Goal: Task Accomplishment & Management: Complete application form

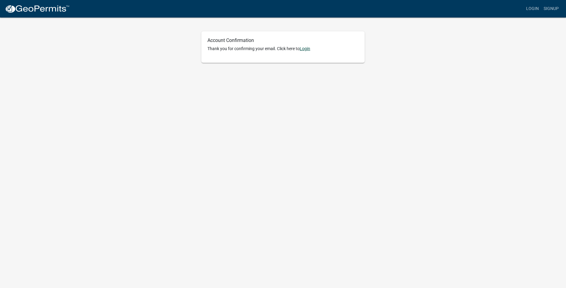
click at [273, 47] on link "Login" at bounding box center [305, 48] width 11 height 5
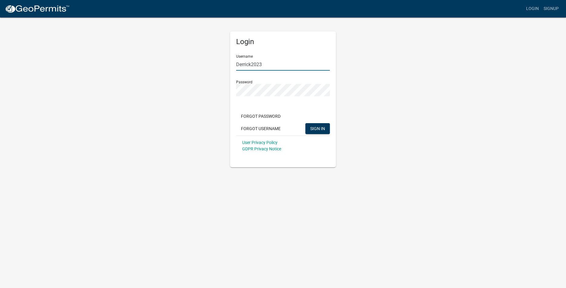
click at [273, 63] on input "Derrick2023" at bounding box center [283, 64] width 94 height 12
drag, startPoint x: 282, startPoint y: 64, endPoint x: 202, endPoint y: 71, distance: 79.8
click at [210, 70] on div "Login Username Derrick2023 Password Forgot Password Forgot Username SIGN IN Use…" at bounding box center [283, 92] width 345 height 151
type input "MDElectric"
click at [273, 125] on button "SIGN IN" at bounding box center [317, 128] width 24 height 11
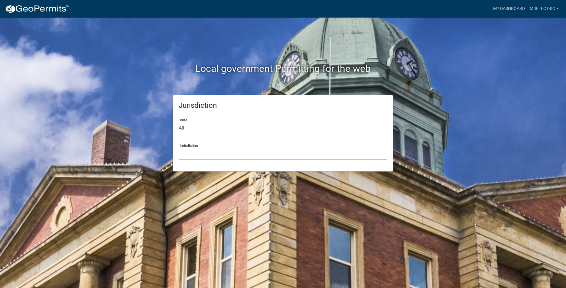
click at [216, 138] on form "State All [US_STATE] [US_STATE] [US_STATE] [US_STATE] [US_STATE] [US_STATE] [US…" at bounding box center [283, 137] width 209 height 47
click at [207, 125] on select "All Colorado Georgia Indiana Iowa Kansas Minnesota Ohio South Carolina Wisconsin" at bounding box center [283, 128] width 209 height 12
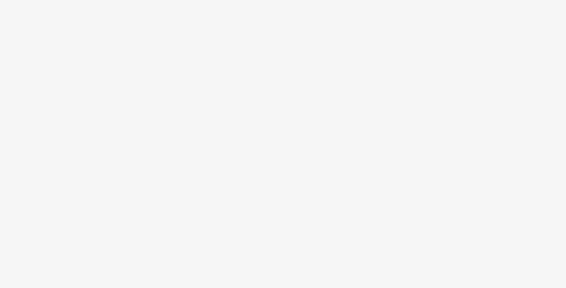
select select "IN"
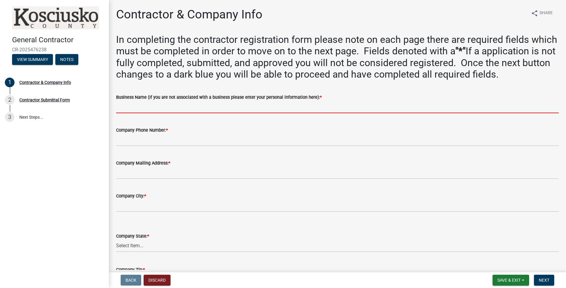
click at [150, 113] on input "Business Name (If you are not associated with a business please enter your pers…" at bounding box center [337, 107] width 443 height 12
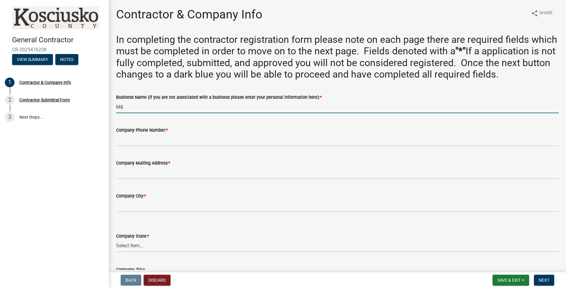
type input "M&D Electrical Solutions, LLC"
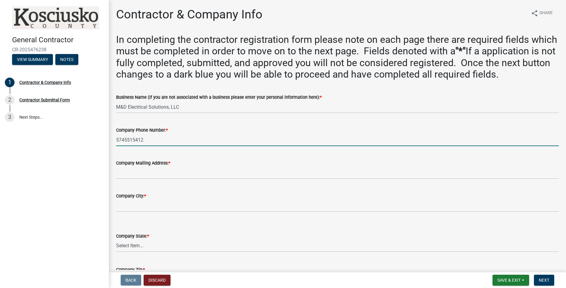
type input "5745515412"
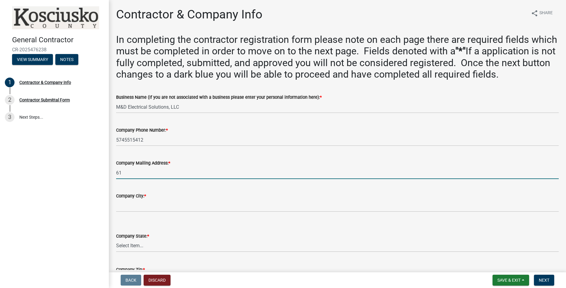
type input "6190 E 1000 S"
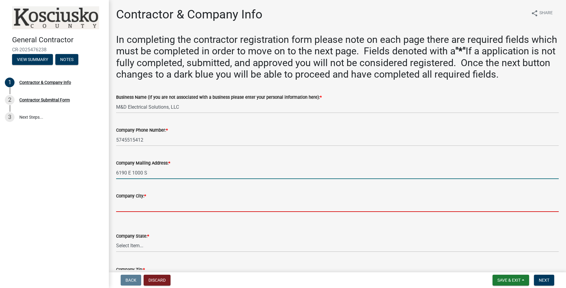
type input "[GEOGRAPHIC_DATA]"
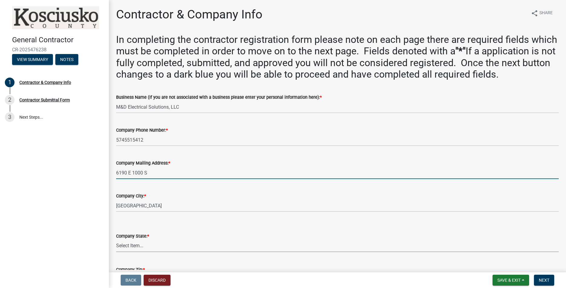
select select "IN"
type input "46962"
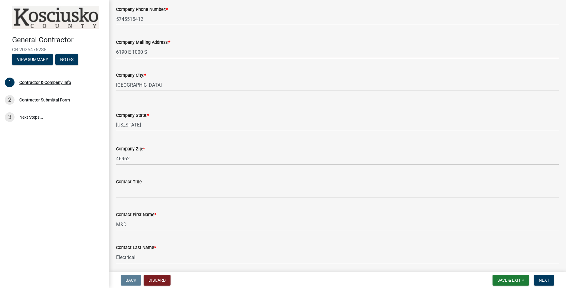
scroll to position [181, 0]
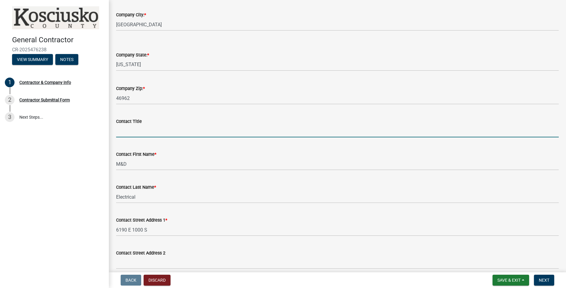
click at [136, 138] on input "Contact Title" at bounding box center [337, 131] width 443 height 12
type input "Owner"
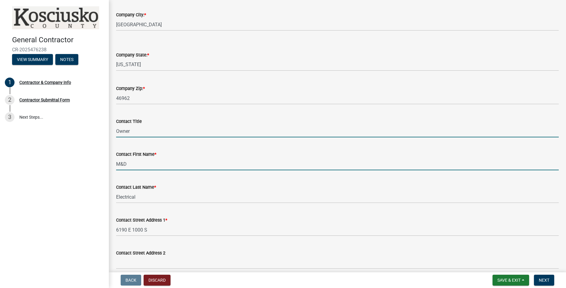
drag, startPoint x: 136, startPoint y: 178, endPoint x: 94, endPoint y: 176, distance: 42.1
click at [105, 176] on div "General Contractor CR-2025476238 View Summary Notes 1 Contractor & Company Info…" at bounding box center [283, 144] width 566 height 288
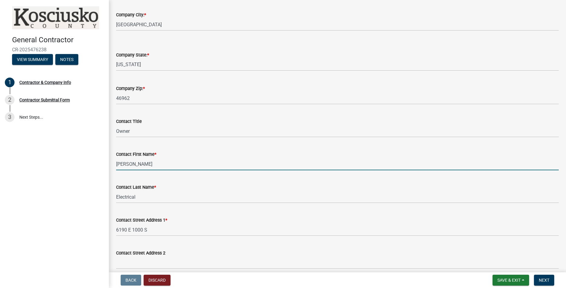
type input "[PERSON_NAME]"
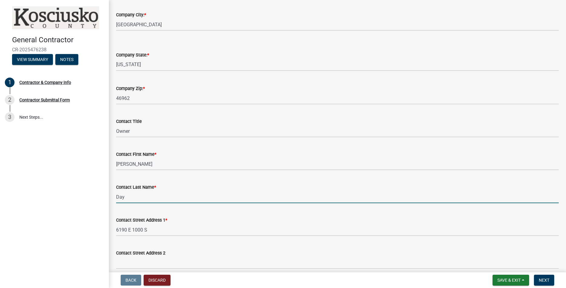
type input "Day"
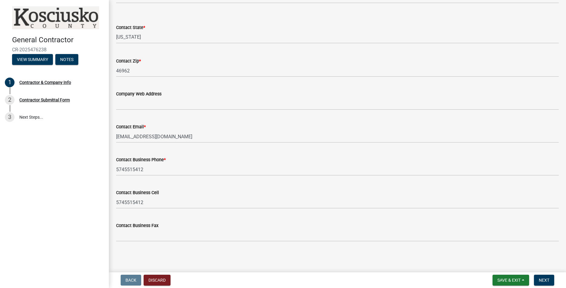
scroll to position [492, 0]
click at [505, 283] on button "Save & Exit" at bounding box center [511, 280] width 37 height 11
click at [399, 277] on div "Back Discard Save & Exit Save Save & Exit Next" at bounding box center [338, 280] width 448 height 11
click at [549, 280] on span "Next" at bounding box center [544, 280] width 11 height 5
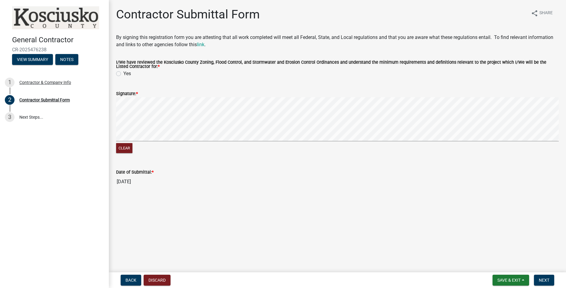
click at [123, 73] on label "Yes" at bounding box center [127, 73] width 8 height 7
click at [123, 73] on input "Yes" at bounding box center [125, 72] width 4 height 4
radio input "true"
click at [123, 150] on button "Clear" at bounding box center [124, 148] width 16 height 10
click at [545, 280] on span "Next" at bounding box center [544, 280] width 11 height 5
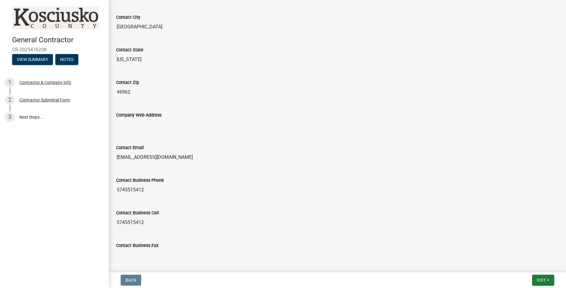
scroll to position [516, 0]
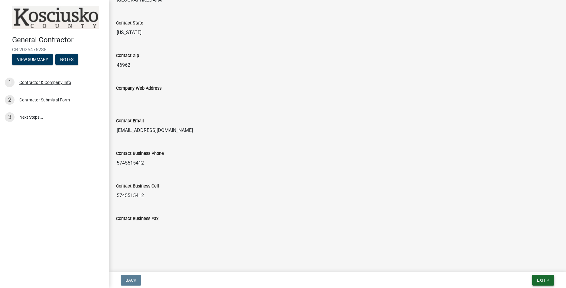
click at [542, 281] on span "Exit" at bounding box center [541, 280] width 9 height 5
click at [520, 246] on button "Save" at bounding box center [530, 250] width 48 height 15
click at [537, 281] on span "Exit" at bounding box center [541, 280] width 9 height 5
click at [529, 265] on button "Save & Exit" at bounding box center [530, 265] width 48 height 15
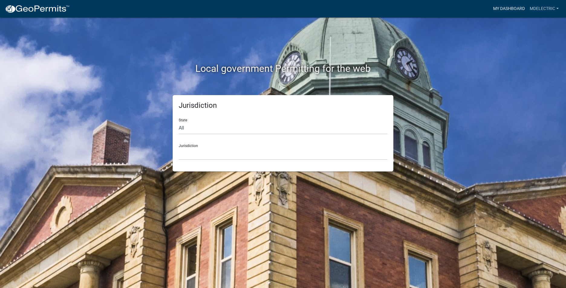
click at [508, 6] on link "My Dashboard" at bounding box center [509, 8] width 37 height 11
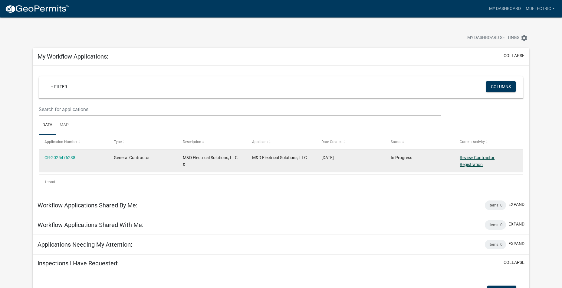
click at [483, 157] on link "Review Contractor Registration" at bounding box center [476, 161] width 35 height 12
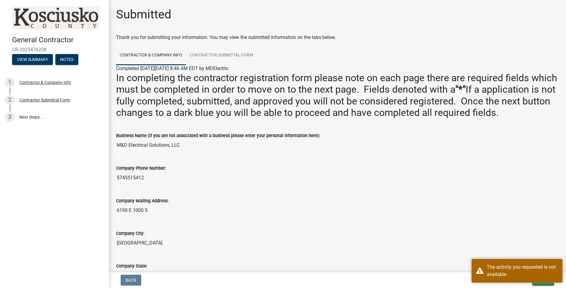
click at [465, 272] on div "General Contractor CR-2025476238 View Summary Notes 1 Contractor & Company Info…" at bounding box center [283, 144] width 566 height 288
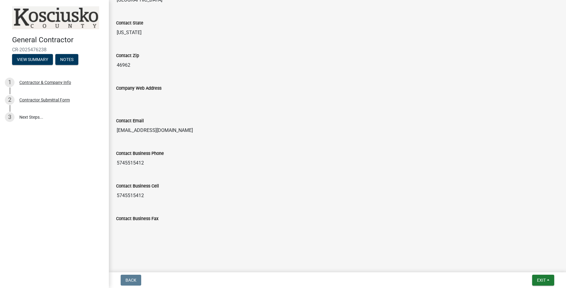
scroll to position [516, 0]
click at [52, 99] on div "Contractor Submittal Form" at bounding box center [44, 100] width 50 height 4
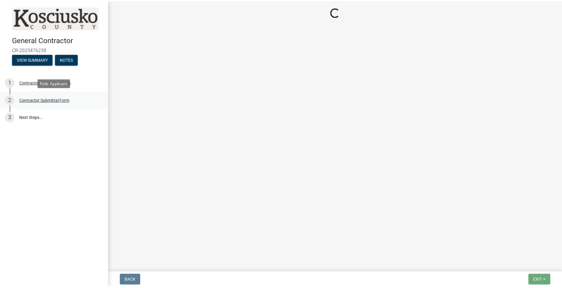
scroll to position [0, 0]
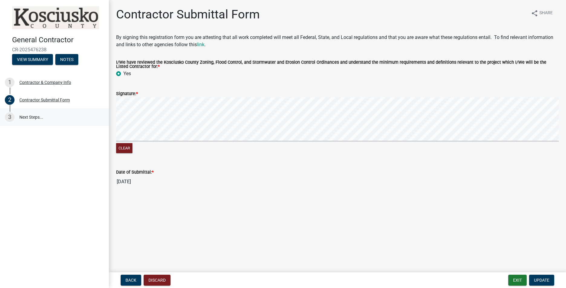
click at [31, 119] on link "3 Next Steps..." at bounding box center [54, 118] width 109 height 18
click at [30, 116] on link "3 Next Steps..." at bounding box center [54, 118] width 109 height 18
click at [544, 280] on span "Update" at bounding box center [541, 280] width 15 height 5
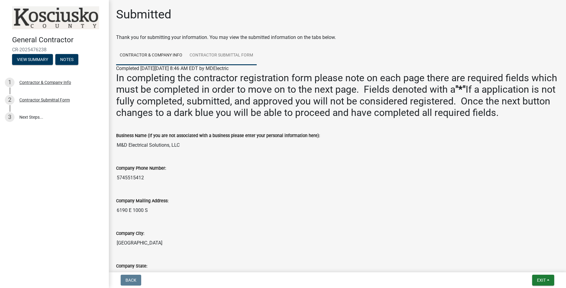
click at [235, 53] on link "Contractor Submittal Form" at bounding box center [221, 55] width 71 height 19
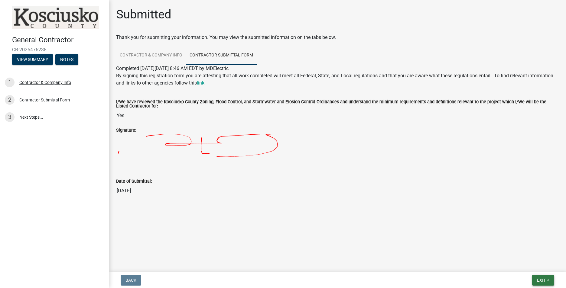
click at [545, 278] on span "Exit" at bounding box center [541, 280] width 9 height 5
click at [526, 264] on button "Save & Exit" at bounding box center [530, 265] width 48 height 15
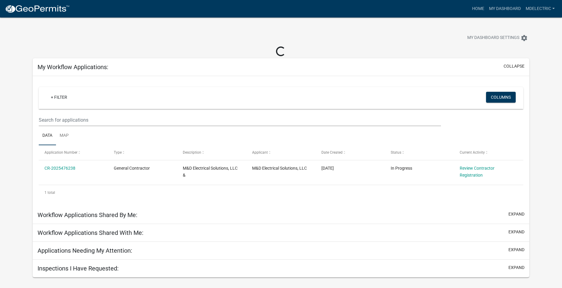
click at [158, 213] on div "Workflow Applications Shared By Me: expand" at bounding box center [281, 216] width 496 height 18
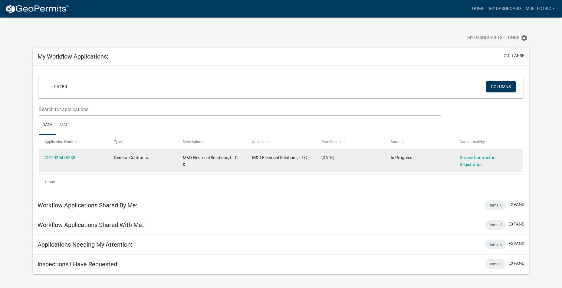
scroll to position [18, 0]
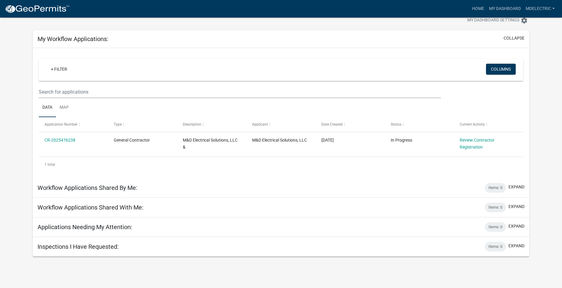
click at [94, 225] on h5 "Applications Needing My Attention:" at bounding box center [84, 227] width 95 height 7
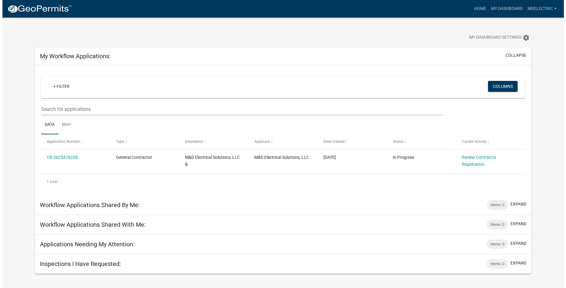
scroll to position [0, 0]
click at [539, 5] on link "MDElectric" at bounding box center [540, 8] width 34 height 11
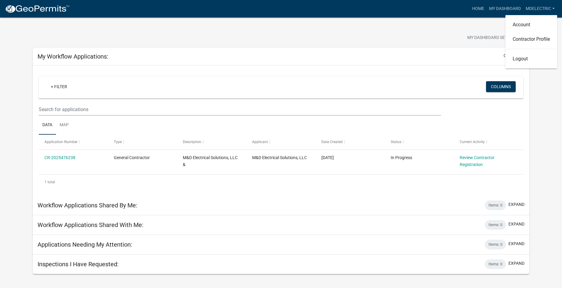
click at [455, 28] on div "My Dashboard Settings settings" at bounding box center [280, 32] width 505 height 28
click at [494, 85] on button "Columns" at bounding box center [501, 86] width 30 height 11
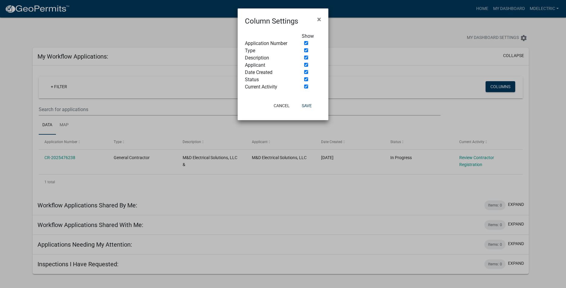
click at [406, 54] on ngb-modal-window "Column Settings × Show Application Number Type Description Applicant Date Creat…" at bounding box center [283, 144] width 566 height 288
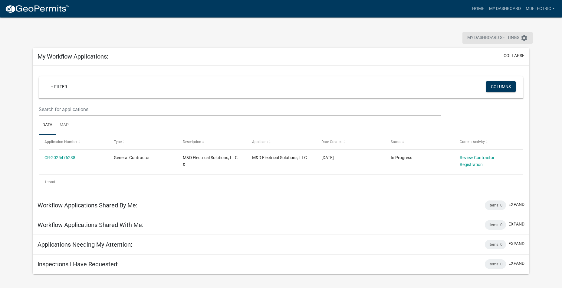
click at [510, 37] on span "My Dashboard Settings" at bounding box center [493, 37] width 52 height 7
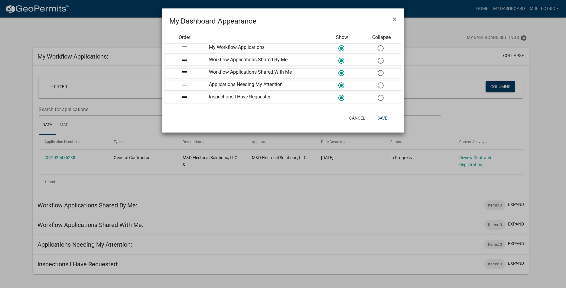
click at [474, 37] on ngb-modal-window "My Dashboard Appearance × Order Show Collapse drag_handle My Workflow Applicati…" at bounding box center [283, 144] width 566 height 288
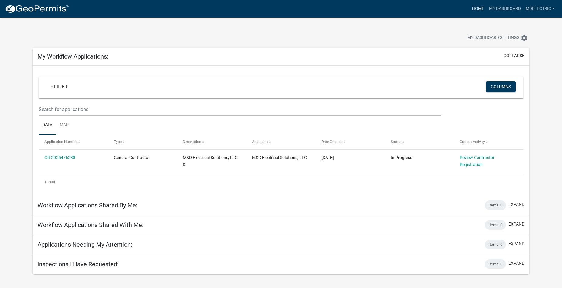
click at [474, 8] on link "Home" at bounding box center [477, 8] width 17 height 11
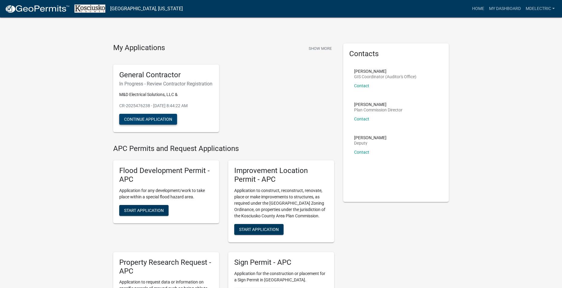
click at [158, 125] on button "Continue Application" at bounding box center [148, 119] width 58 height 11
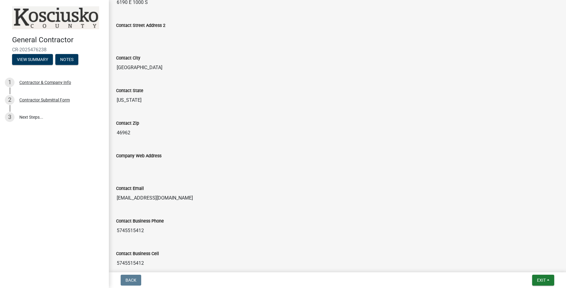
scroll to position [516, 0]
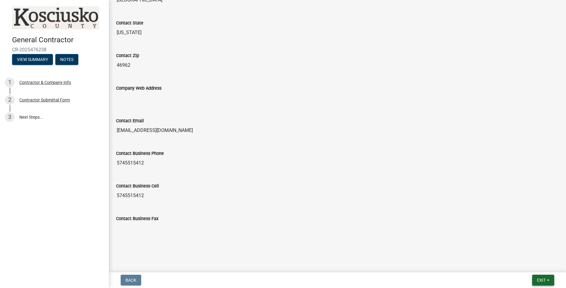
click at [537, 282] on span "Exit" at bounding box center [541, 280] width 9 height 5
click at [284, 199] on input "5745515412" at bounding box center [337, 196] width 443 height 12
click at [67, 58] on button "Notes" at bounding box center [66, 59] width 23 height 11
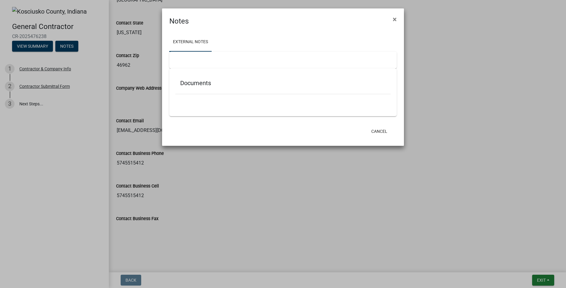
click at [208, 87] on div "Documents" at bounding box center [282, 85] width 215 height 20
click at [376, 133] on button "Cancel" at bounding box center [379, 131] width 26 height 11
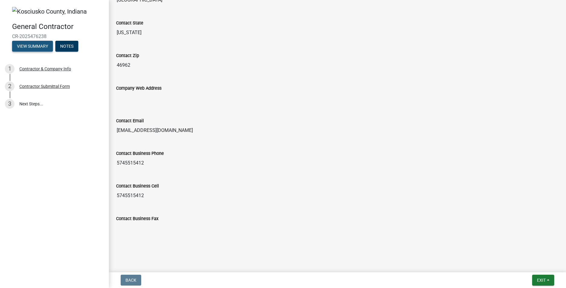
click at [27, 50] on button "View Summary" at bounding box center [32, 46] width 41 height 11
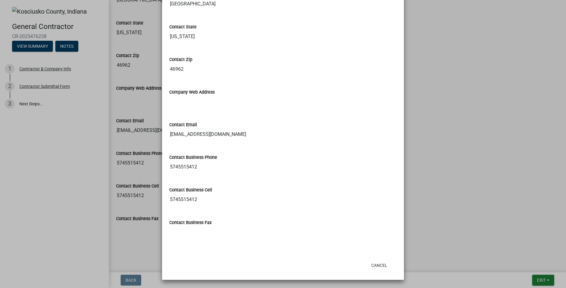
scroll to position [541, 0]
click at [374, 262] on button "Cancel" at bounding box center [379, 265] width 26 height 11
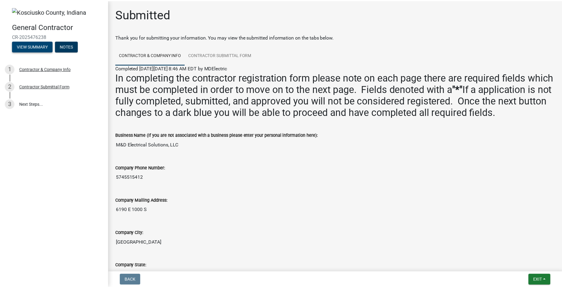
scroll to position [0, 0]
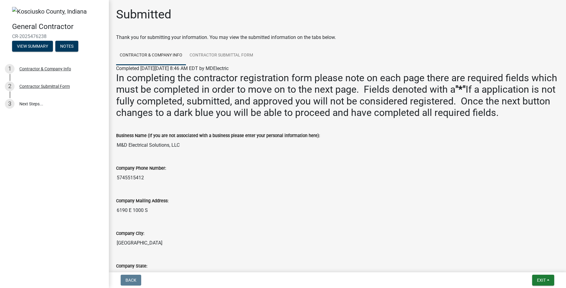
click at [542, 280] on span "Exit" at bounding box center [541, 280] width 9 height 5
click at [0, 0] on button "Save & Exit" at bounding box center [0, 0] width 0 height 0
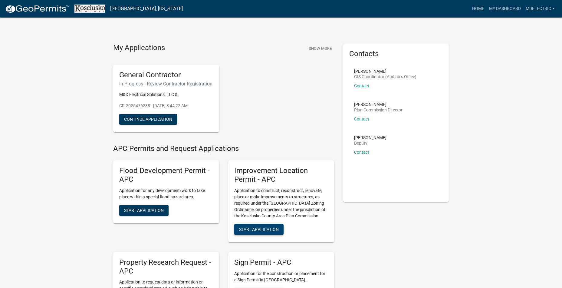
click at [267, 232] on span "Start Application" at bounding box center [259, 229] width 40 height 5
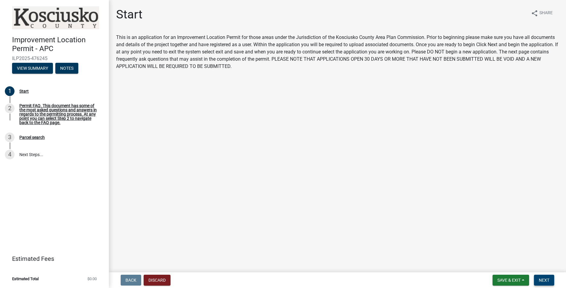
click at [546, 280] on span "Next" at bounding box center [544, 280] width 11 height 5
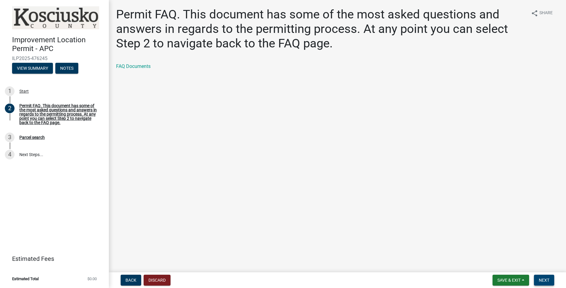
click at [545, 280] on span "Next" at bounding box center [544, 280] width 11 height 5
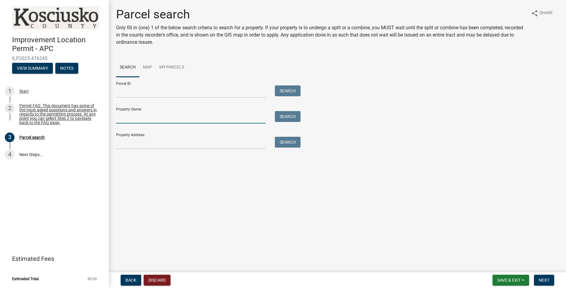
click at [125, 118] on input "Property Owner:" at bounding box center [191, 117] width 150 height 12
type input "Leek"
click at [292, 117] on button "Search" at bounding box center [288, 116] width 26 height 11
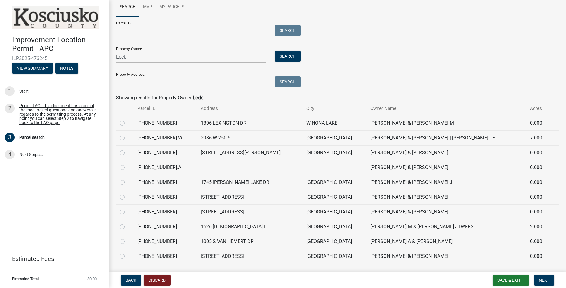
scroll to position [78, 0]
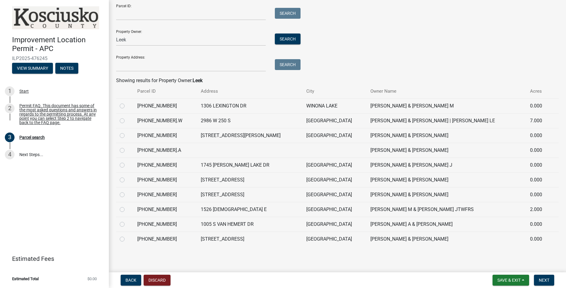
click at [127, 236] on label at bounding box center [127, 236] width 0 height 0
click at [127, 240] on input "radio" at bounding box center [129, 238] width 4 height 4
radio input "true"
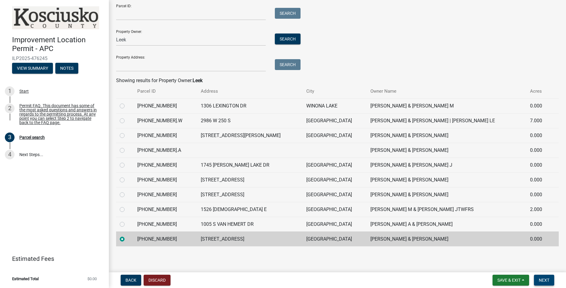
click at [546, 281] on span "Next" at bounding box center [544, 280] width 11 height 5
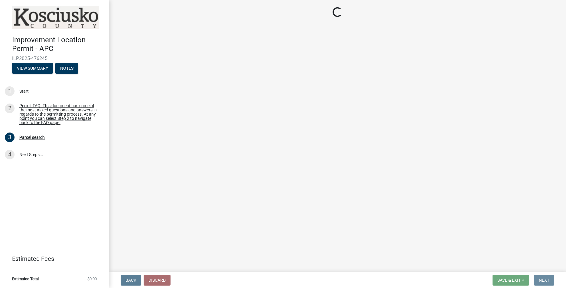
scroll to position [0, 0]
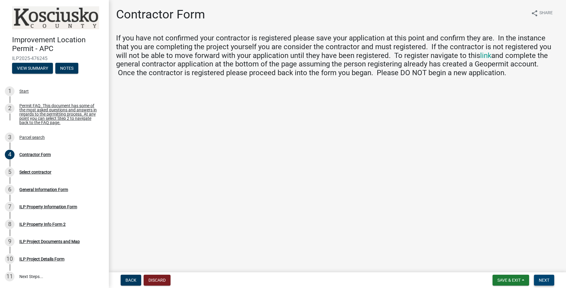
click at [546, 281] on span "Next" at bounding box center [544, 280] width 11 height 5
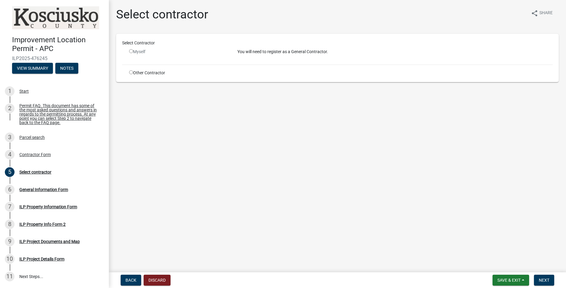
click at [128, 72] on div "Other Contractor" at bounding box center [179, 73] width 108 height 6
click at [130, 54] on div "Myself" at bounding box center [178, 52] width 99 height 6
click at [131, 52] on input "radio" at bounding box center [131, 51] width 4 height 4
radio input "false"
click at [131, 72] on input "radio" at bounding box center [131, 72] width 4 height 4
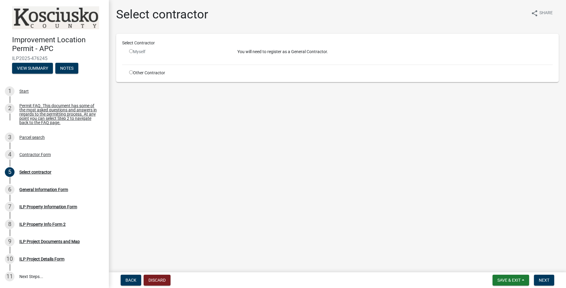
radio input "true"
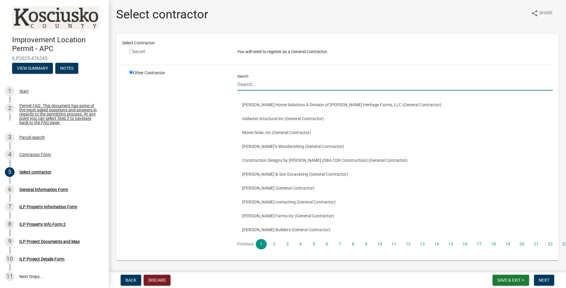
click at [289, 83] on input "Search" at bounding box center [394, 84] width 315 height 12
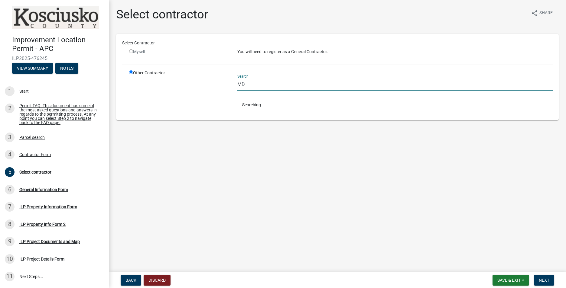
type input "M"
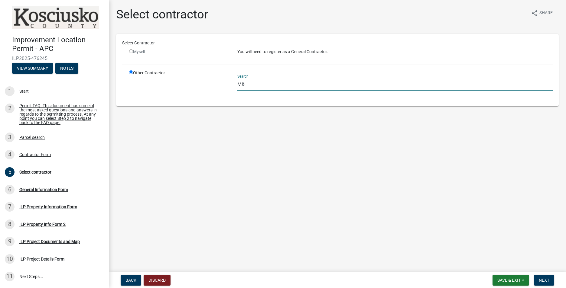
type input "M"
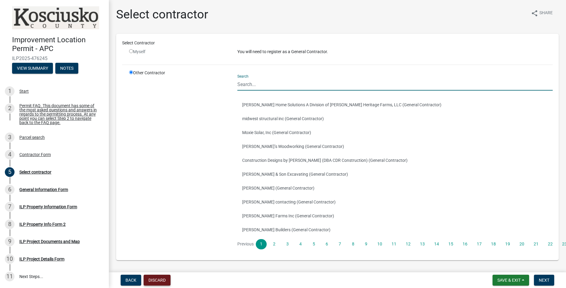
click at [152, 280] on button "Discard" at bounding box center [157, 280] width 27 height 11
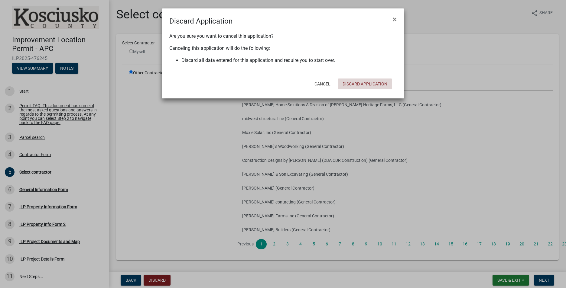
click at [376, 82] on button "Discard Application" at bounding box center [365, 84] width 54 height 11
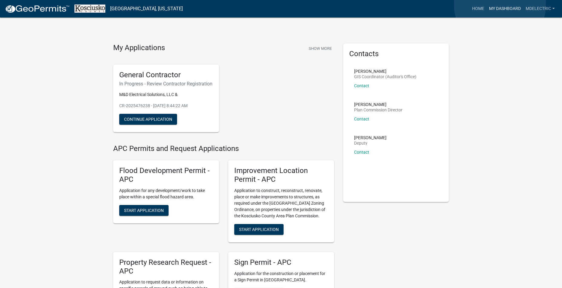
click at [500, 5] on link "My Dashboard" at bounding box center [504, 8] width 37 height 11
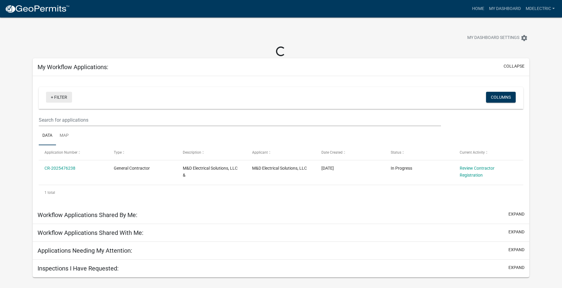
click at [52, 97] on link "+ Filter" at bounding box center [59, 97] width 26 height 11
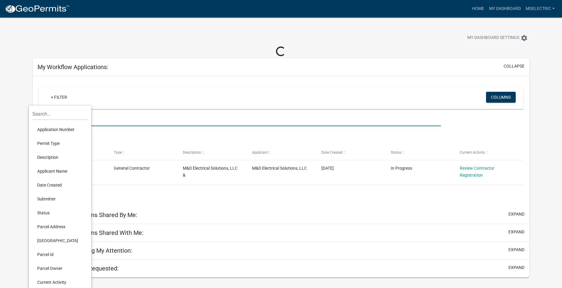
click at [139, 114] on input "text" at bounding box center [240, 120] width 402 height 12
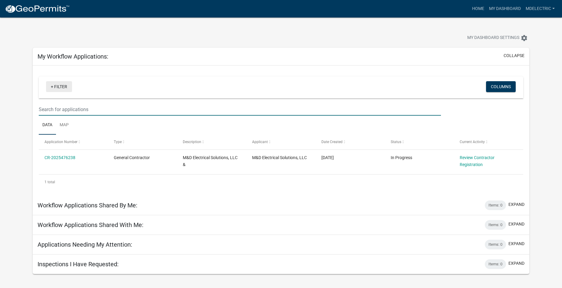
click at [56, 89] on link "+ Filter" at bounding box center [59, 86] width 26 height 11
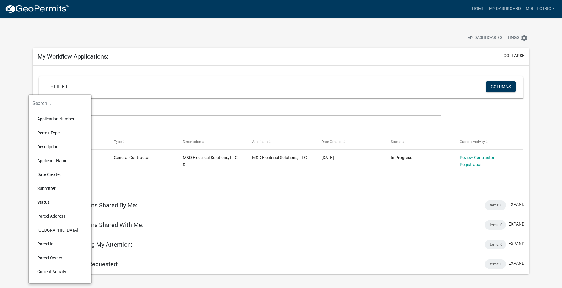
click at [140, 86] on div "+ Filter" at bounding box center [200, 87] width 319 height 12
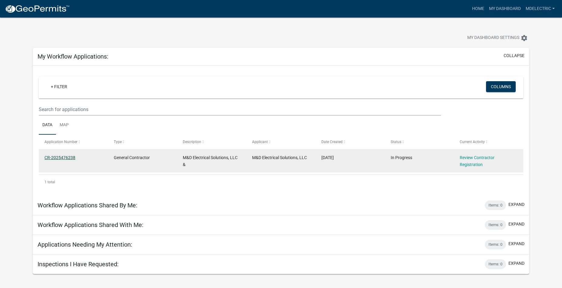
click at [55, 158] on link "CR-2025476238" at bounding box center [59, 157] width 31 height 5
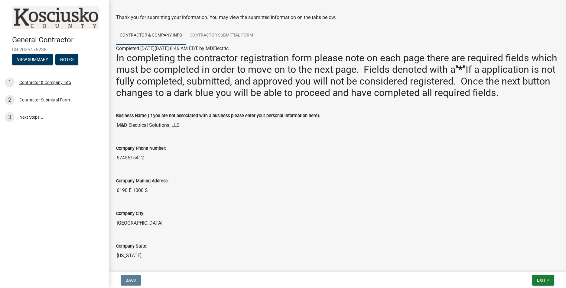
scroll to position [30, 0]
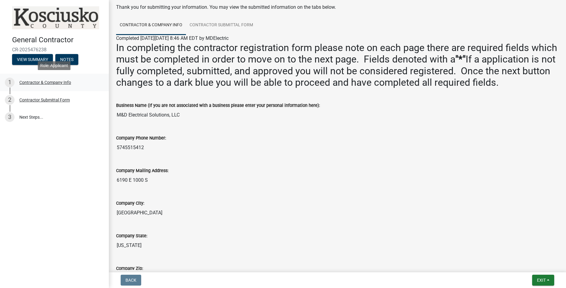
click at [38, 83] on div "Contractor & Company Info" at bounding box center [45, 82] width 52 height 4
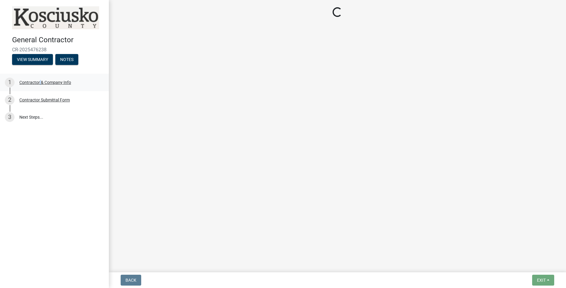
scroll to position [0, 0]
select select "IN"
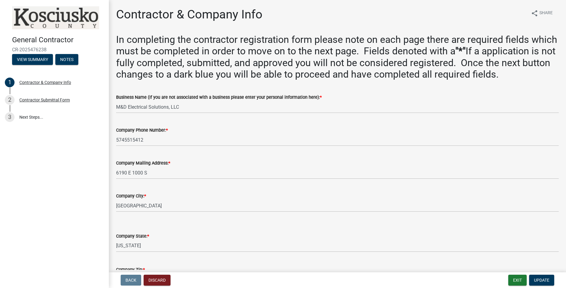
click at [337, 118] on wm-data-entity-input "Business Name (If you are not associated with a business please enter your pers…" at bounding box center [337, 101] width 443 height 33
